Goal: Transaction & Acquisition: Purchase product/service

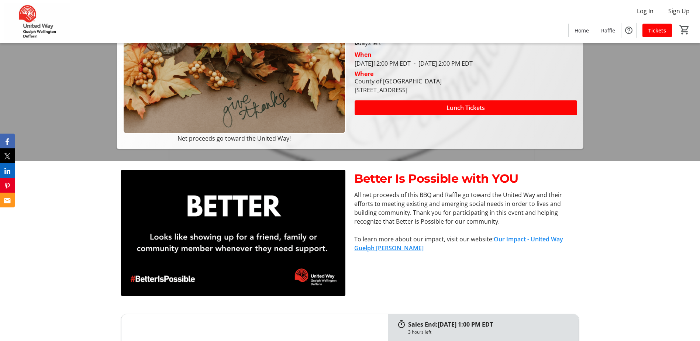
scroll to position [185, 0]
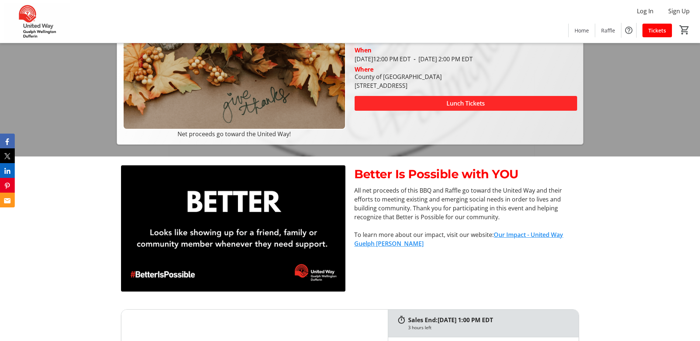
click at [509, 100] on span at bounding box center [466, 104] width 223 height 18
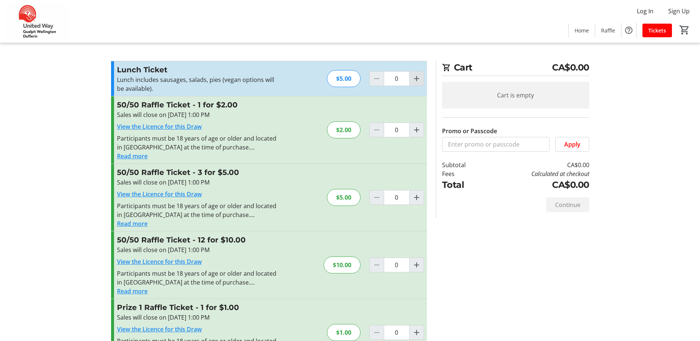
click at [417, 77] on mat-icon "Increment by one" at bounding box center [416, 78] width 9 height 9
type input "1"
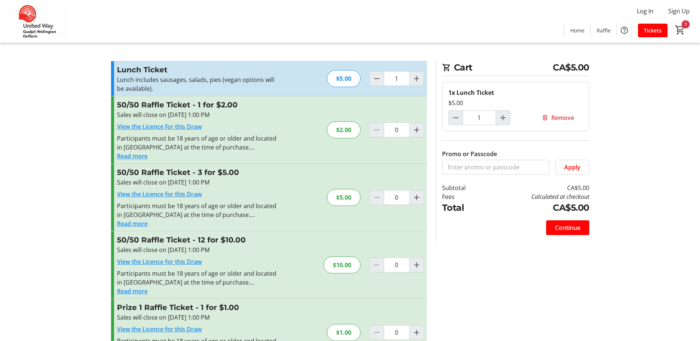
click at [127, 157] on button "Read more" at bounding box center [132, 156] width 31 height 9
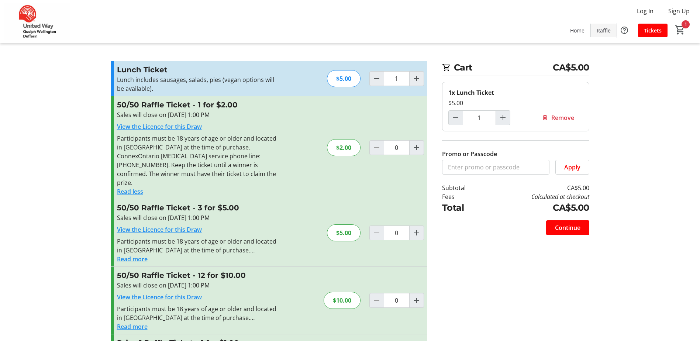
click at [600, 32] on span "Raffle" at bounding box center [604, 31] width 14 height 8
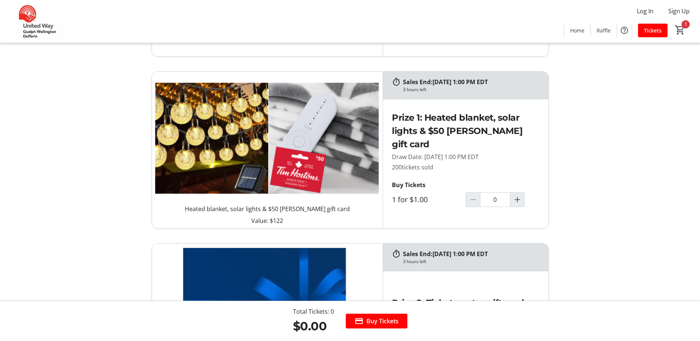
scroll to position [258, 0]
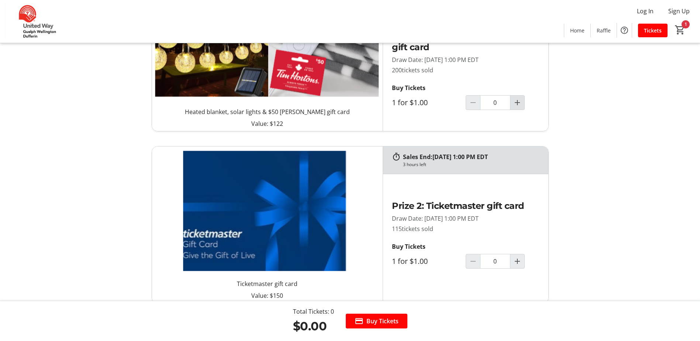
click at [519, 104] on mat-icon "Increment by one" at bounding box center [517, 102] width 9 height 9
type input "1"
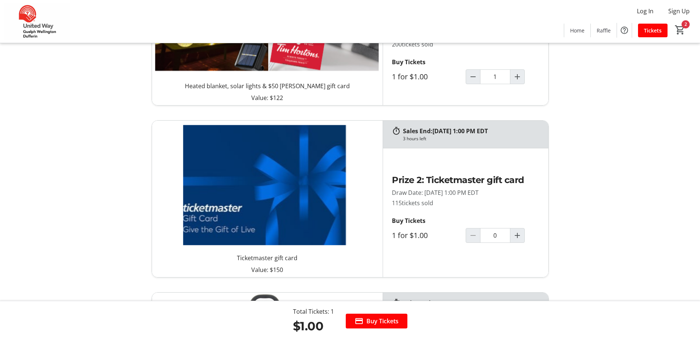
scroll to position [295, 0]
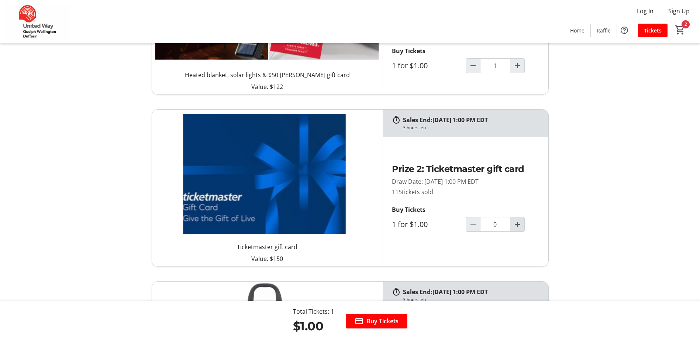
click at [520, 221] on mat-icon "Increment by one" at bounding box center [517, 224] width 9 height 9
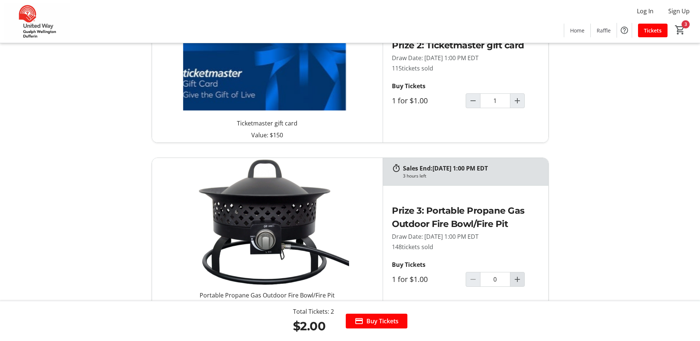
scroll to position [332, 0]
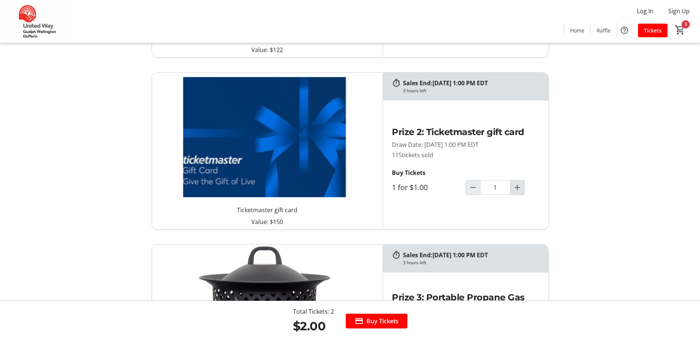
click at [518, 182] on span "Increment by one" at bounding box center [518, 188] width 14 height 14
type input "2"
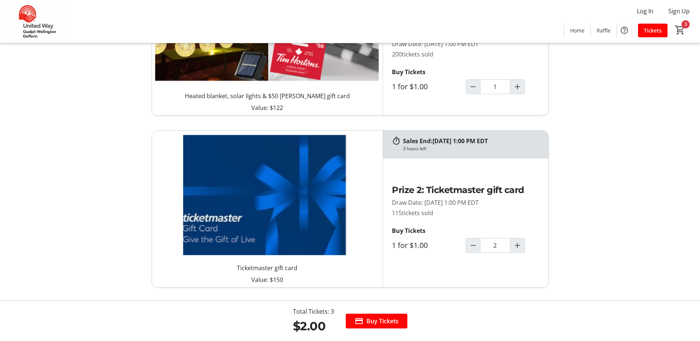
scroll to position [185, 0]
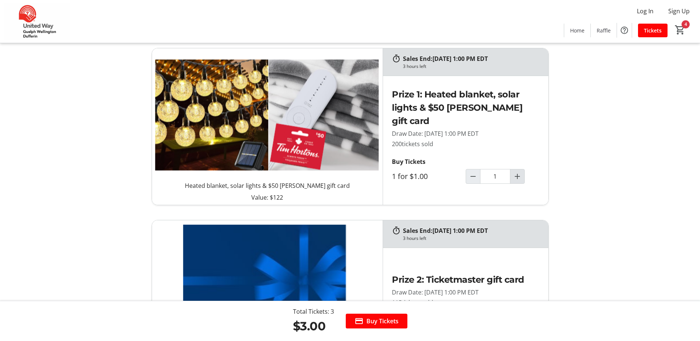
click at [518, 172] on mat-icon "Increment by one" at bounding box center [517, 176] width 9 height 9
type input "2"
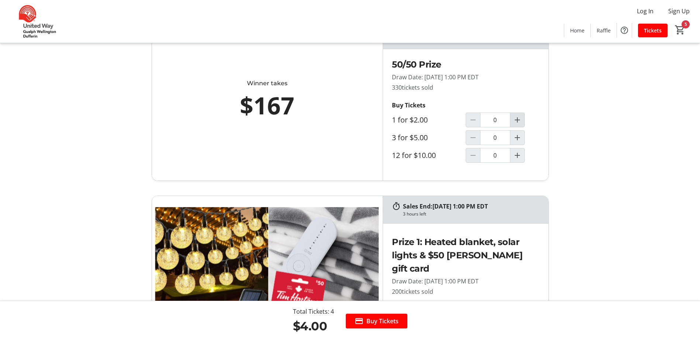
click at [513, 125] on span "Increment by one" at bounding box center [518, 120] width 14 height 14
click at [677, 27] on mat-icon "6" at bounding box center [680, 29] width 11 height 11
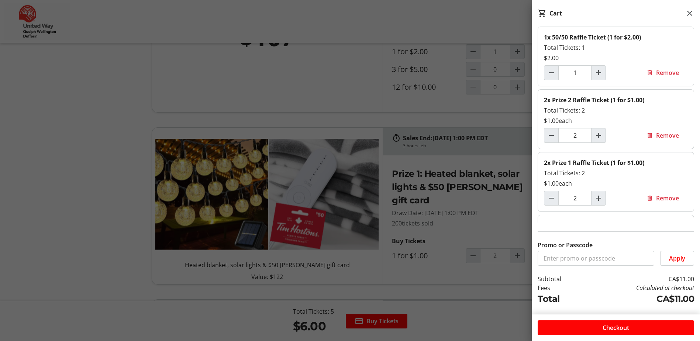
scroll to position [222, 0]
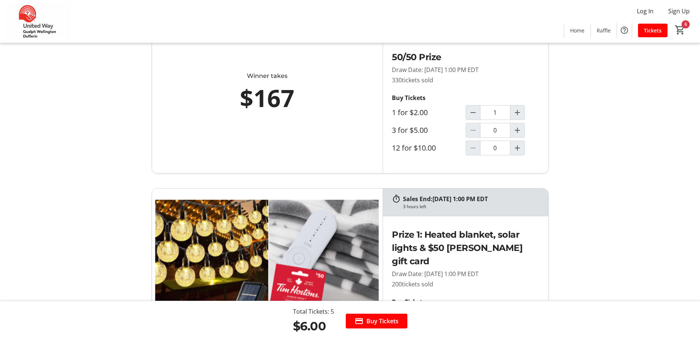
scroll to position [0, 0]
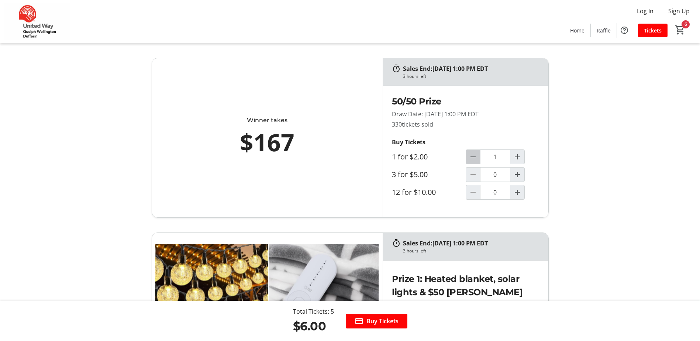
click at [469, 157] on mat-icon "Decrement by one" at bounding box center [473, 156] width 9 height 9
type input "0"
click at [518, 173] on mat-icon "Increment by one" at bounding box center [517, 174] width 9 height 9
type input "1"
click at [685, 31] on mat-icon "6" at bounding box center [680, 29] width 11 height 11
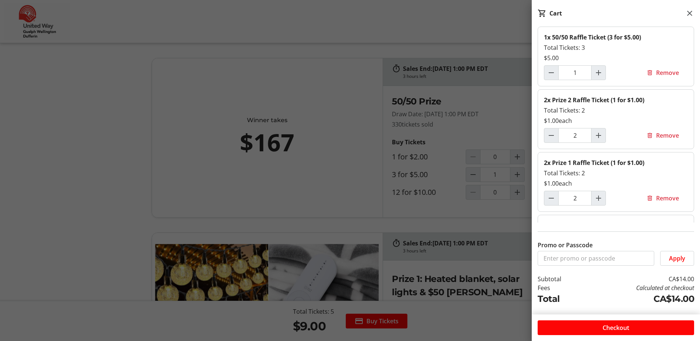
drag, startPoint x: 91, startPoint y: 108, endPoint x: 95, endPoint y: 113, distance: 7.1
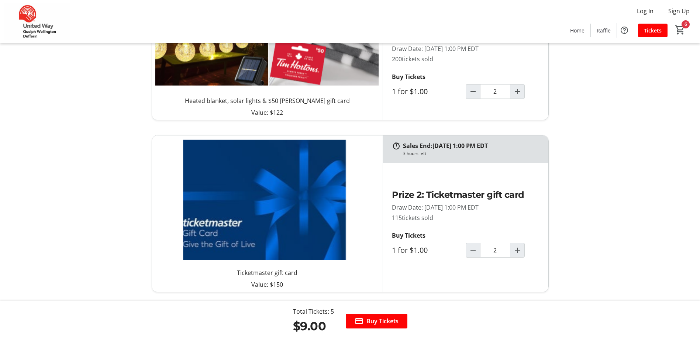
scroll to position [295, 0]
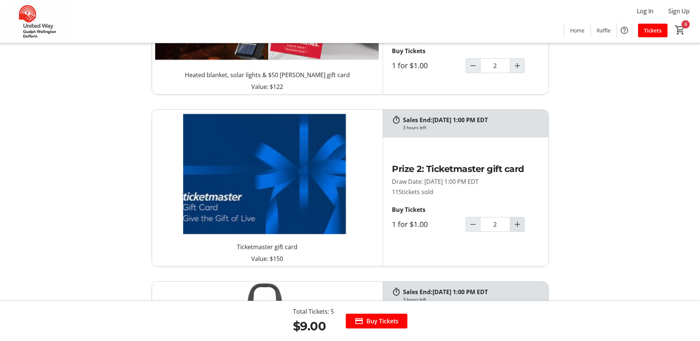
click at [519, 221] on mat-icon "Increment by one" at bounding box center [517, 224] width 9 height 9
type input "3"
click at [685, 31] on mat-icon "6" at bounding box center [680, 29] width 11 height 11
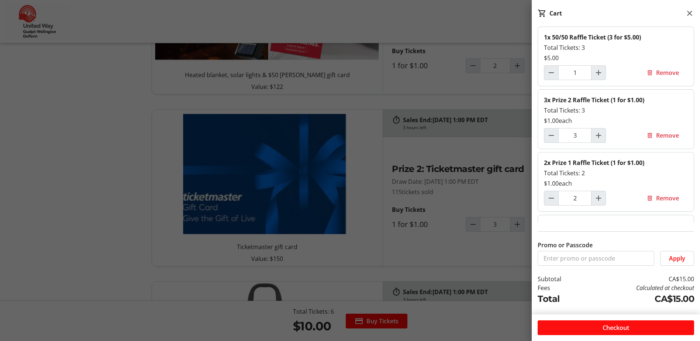
click at [638, 329] on span at bounding box center [616, 328] width 157 height 18
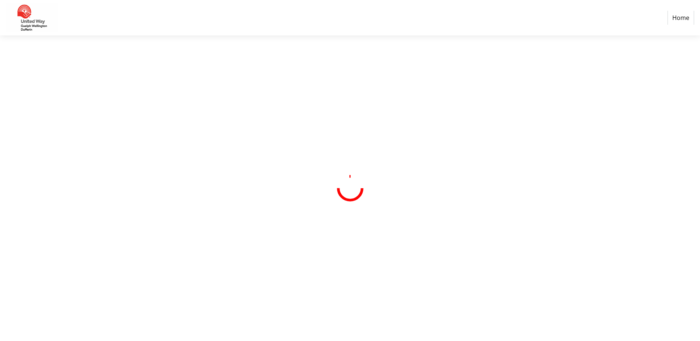
select select "CA"
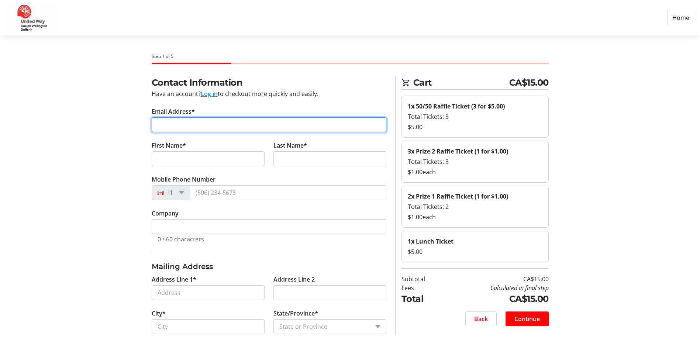
click at [191, 129] on input "Email Address*" at bounding box center [269, 124] width 235 height 15
type input "[EMAIL_ADDRESS][DOMAIN_NAME]"
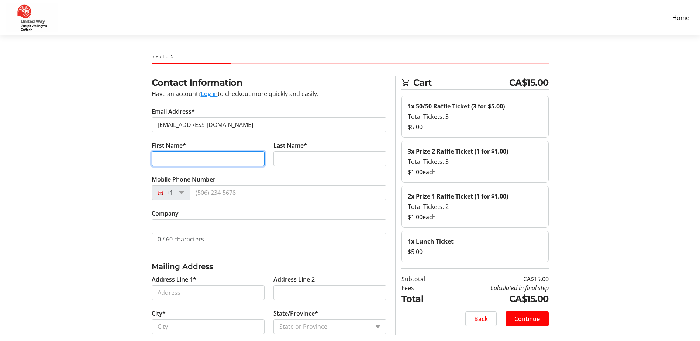
type input "[PERSON_NAME]"
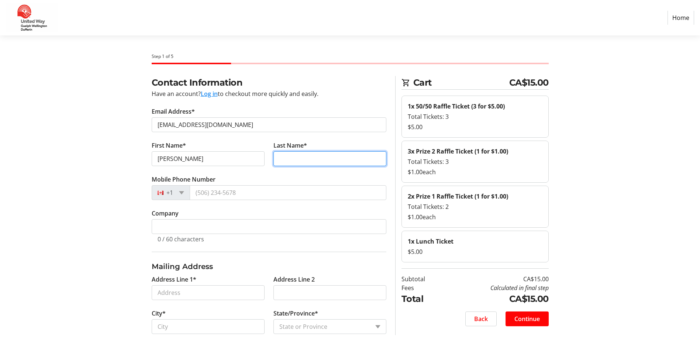
type input "[PERSON_NAME]"
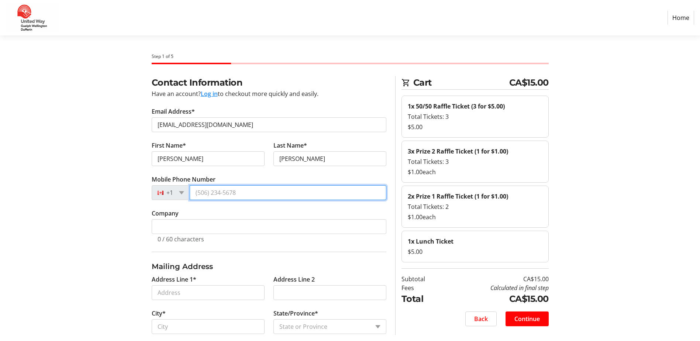
type input "[PHONE_NUMBER]"
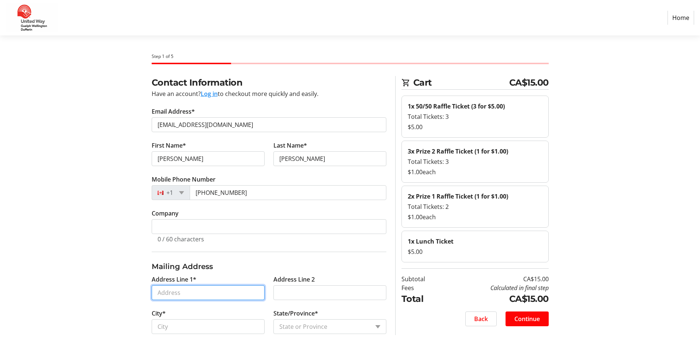
type input "[STREET_ADDRESS]"
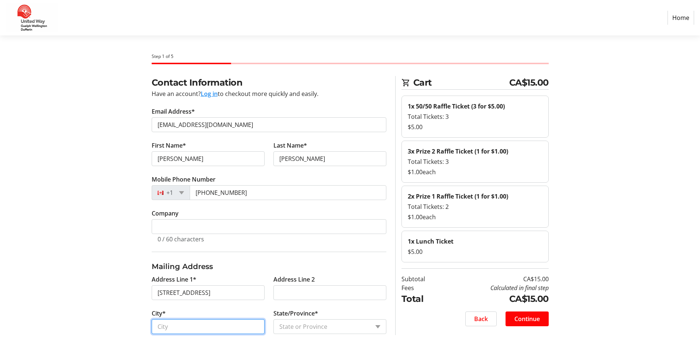
type input "guelph"
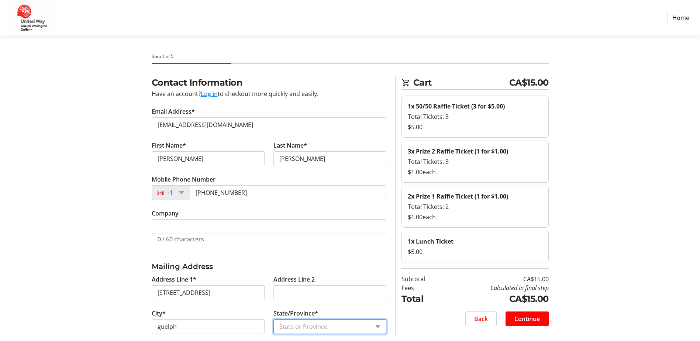
select select "ON"
type input "n1e1h9"
click at [111, 159] on div "Contact Information Have an account? Log in to checkout more quickly and easily…" at bounding box center [350, 271] width 487 height 391
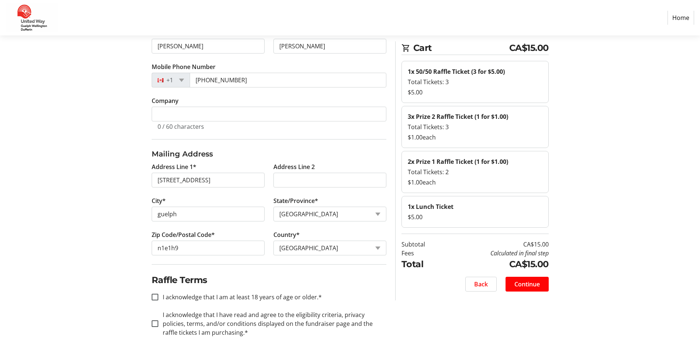
scroll to position [126, 0]
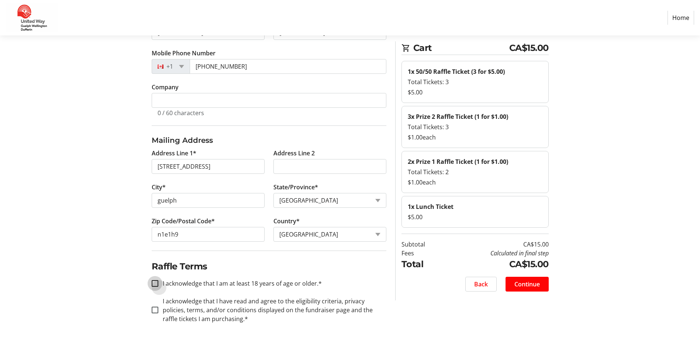
click at [155, 284] on input "I acknowledge that I am at least 18 years of age or older.*" at bounding box center [155, 283] width 7 height 7
checkbox input "true"
click at [152, 310] on input "I acknowledge that I have read and agree to the eligibility criteria, privacy p…" at bounding box center [155, 310] width 7 height 7
checkbox input "true"
click at [522, 286] on span "Continue" at bounding box center [527, 284] width 25 height 9
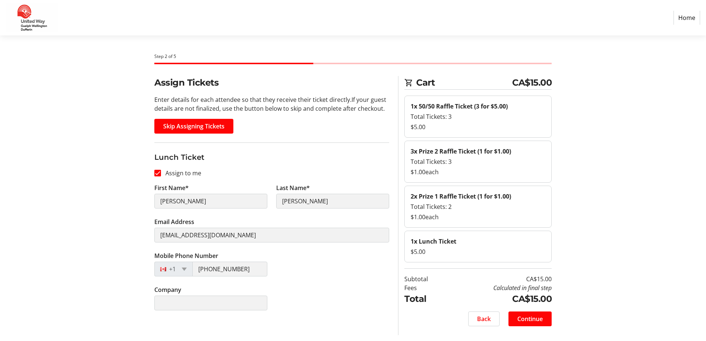
click at [305, 275] on div "Mobile Phone Number [PHONE_NUMBER]" at bounding box center [272, 268] width 244 height 34
click at [530, 320] on span "Continue" at bounding box center [529, 319] width 25 height 9
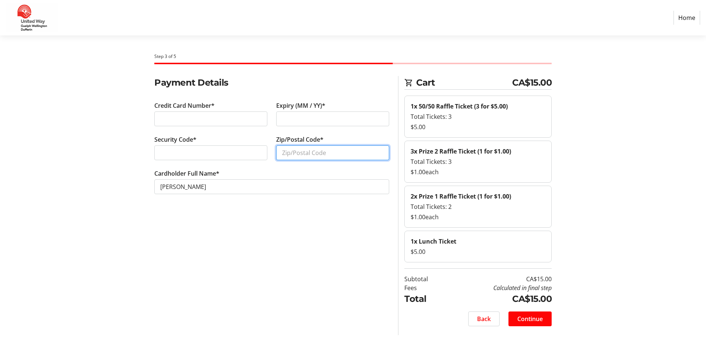
click at [296, 147] on input "Zip/Postal Code*" at bounding box center [332, 152] width 113 height 15
type input "n1e1h9"
click at [257, 271] on div "Payment Details Credit Card Number* Expiry (MM / YY)* Security Code* Zip/Postal…" at bounding box center [272, 205] width 244 height 259
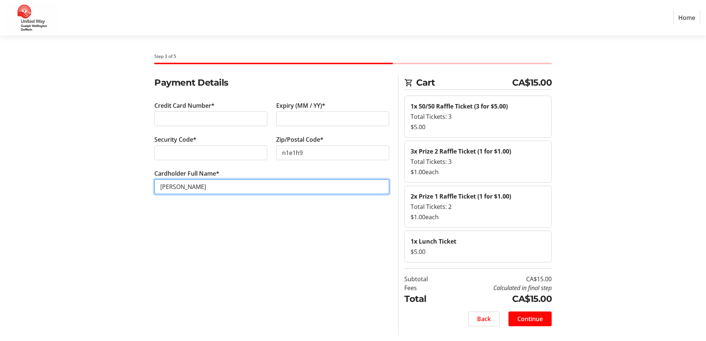
click at [164, 188] on input "[PERSON_NAME]" at bounding box center [271, 186] width 235 height 15
click at [168, 188] on input "[PERSON_NAME]" at bounding box center [271, 186] width 235 height 15
click at [226, 180] on input "[PERSON_NAME]" at bounding box center [271, 186] width 235 height 15
click at [244, 185] on input "[PERSON_NAME]" at bounding box center [271, 186] width 235 height 15
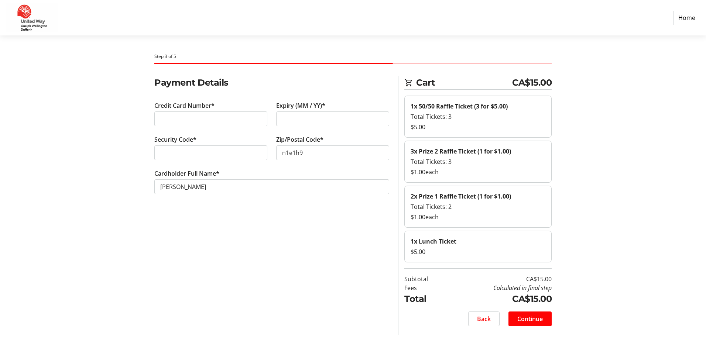
click at [96, 237] on section "Step 3 of 5 Cart CA$15.00 1x 50/50 Raffle Ticket (3 for $5.00) Total Tickets: 3…" at bounding box center [353, 188] width 706 height 306
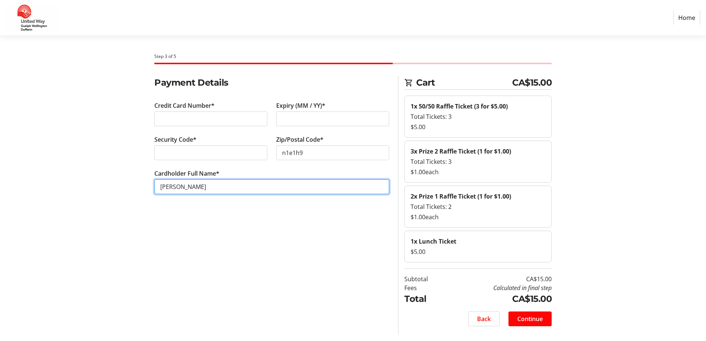
click at [219, 188] on input "[PERSON_NAME]" at bounding box center [271, 186] width 235 height 15
type input "[PERSON_NAME]"
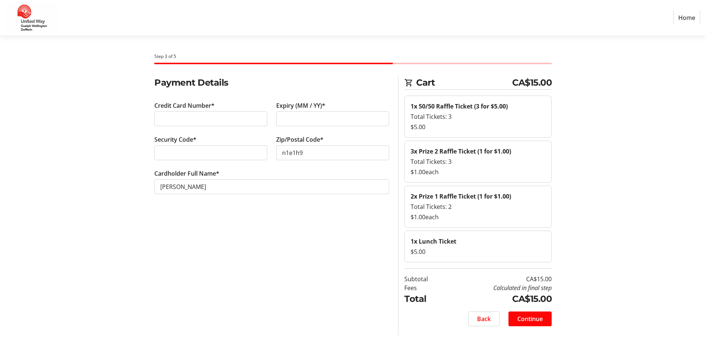
click at [345, 252] on div "Payment Details Credit Card Number* Expiry (MM / YY)* Security Code* Zip/Postal…" at bounding box center [272, 205] width 244 height 259
click at [519, 324] on span at bounding box center [529, 319] width 43 height 18
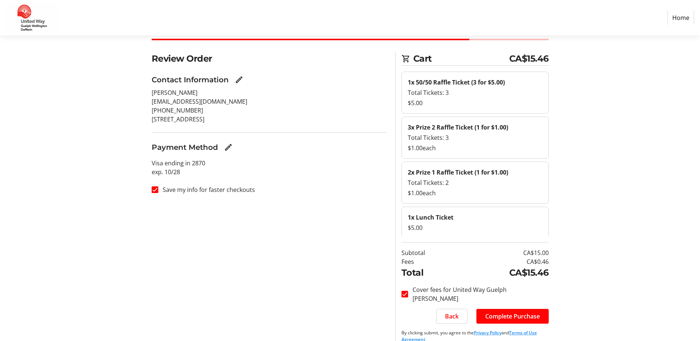
scroll to position [35, 0]
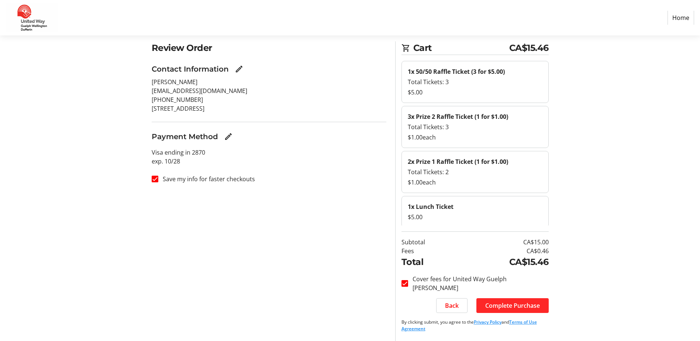
click at [532, 302] on span "Complete Purchase" at bounding box center [513, 305] width 55 height 9
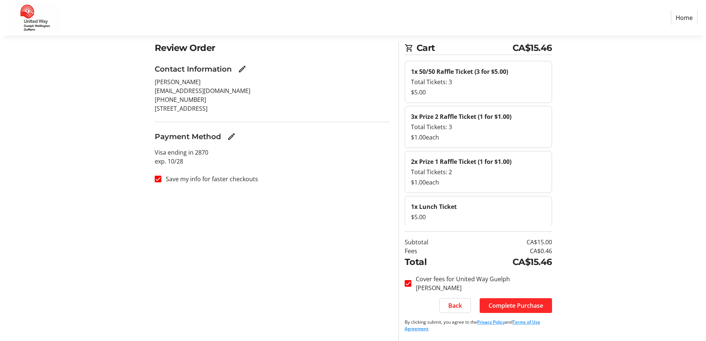
scroll to position [0, 0]
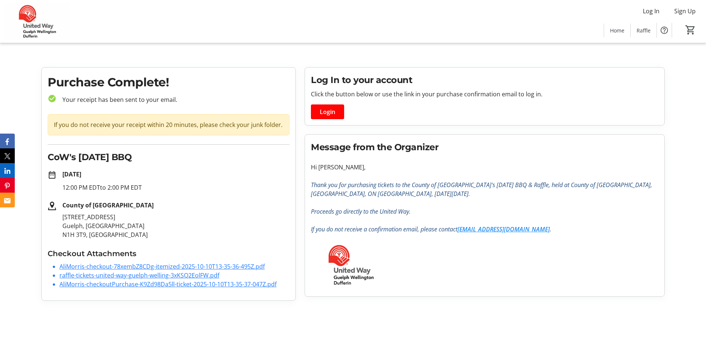
click at [222, 263] on link "AliMorris-checkout-78xembZ8CDg-itemized-2025-10-10T13-35-36-495Z.pdf" at bounding box center [161, 267] width 205 height 8
click at [88, 284] on link "AliMorris-checkoutPurchase-K9Zd98Da5ll-ticket-2025-10-10T13-35-37-047Z.pdf" at bounding box center [167, 284] width 217 height 8
